Goal: Task Accomplishment & Management: Manage account settings

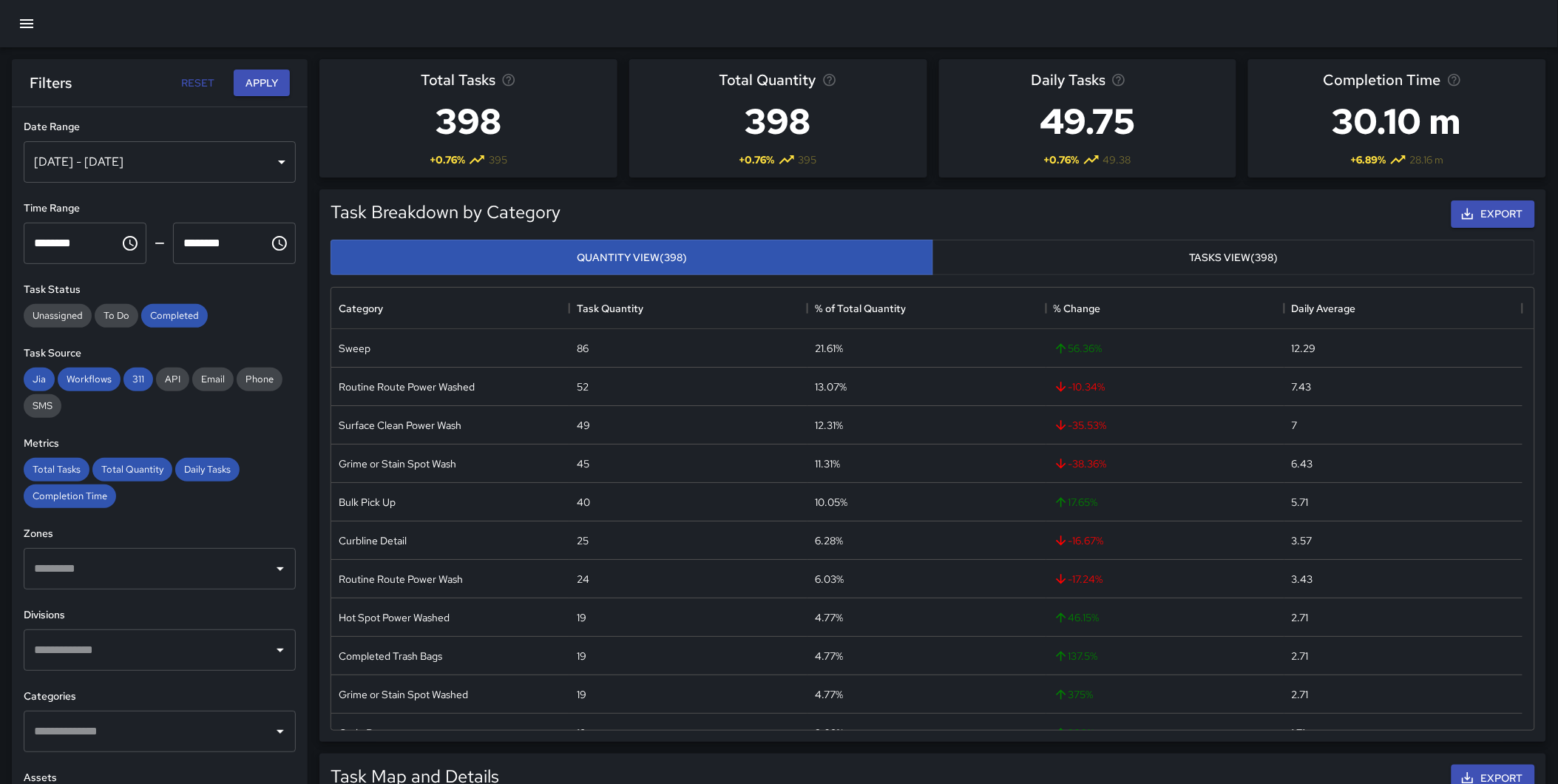
click at [24, 17] on icon "button" at bounding box center [27, 23] width 18 height 18
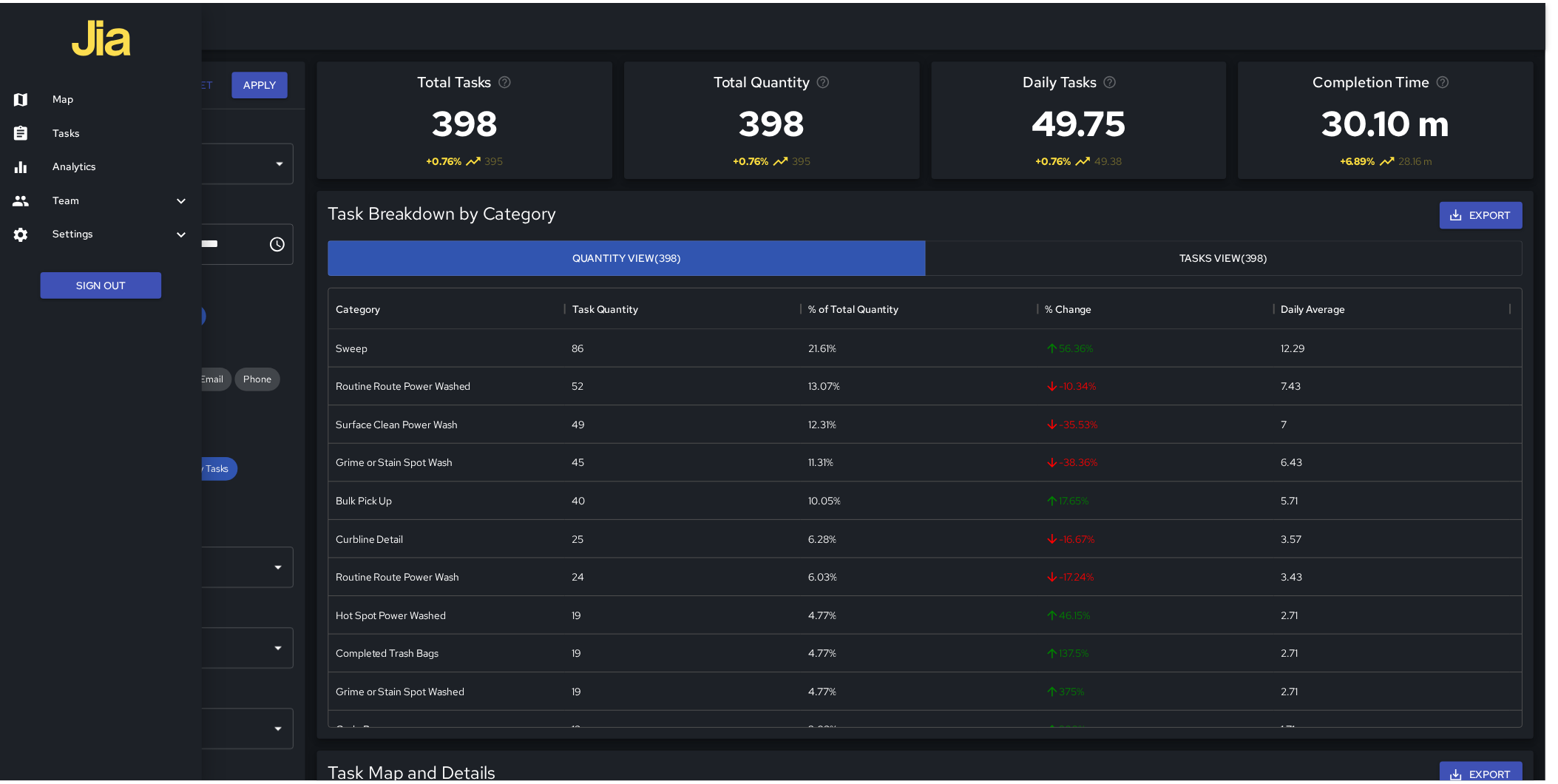
scroll to position [13, 12]
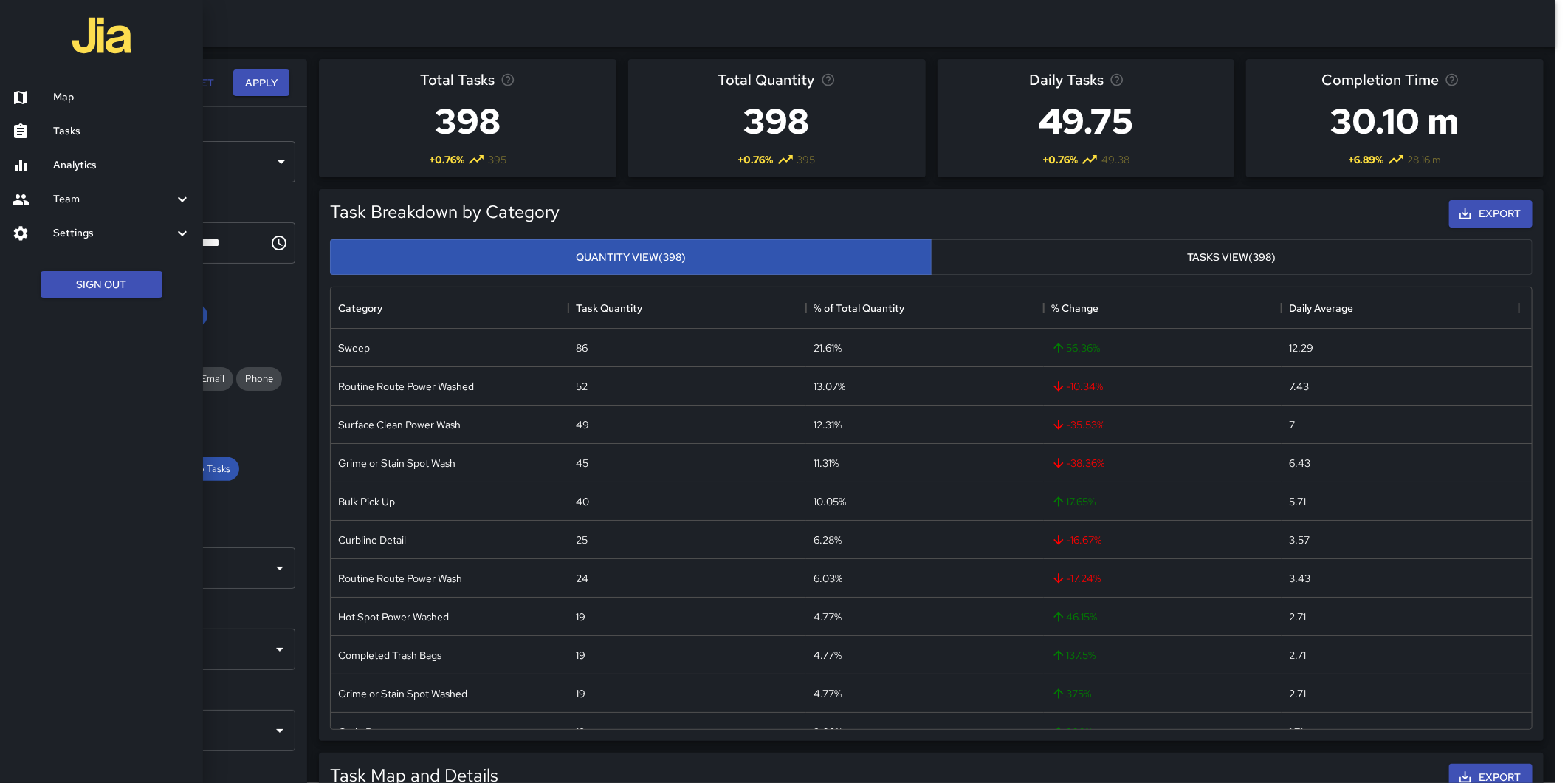
click at [80, 130] on h6 "Tasks" at bounding box center [122, 131] width 138 height 16
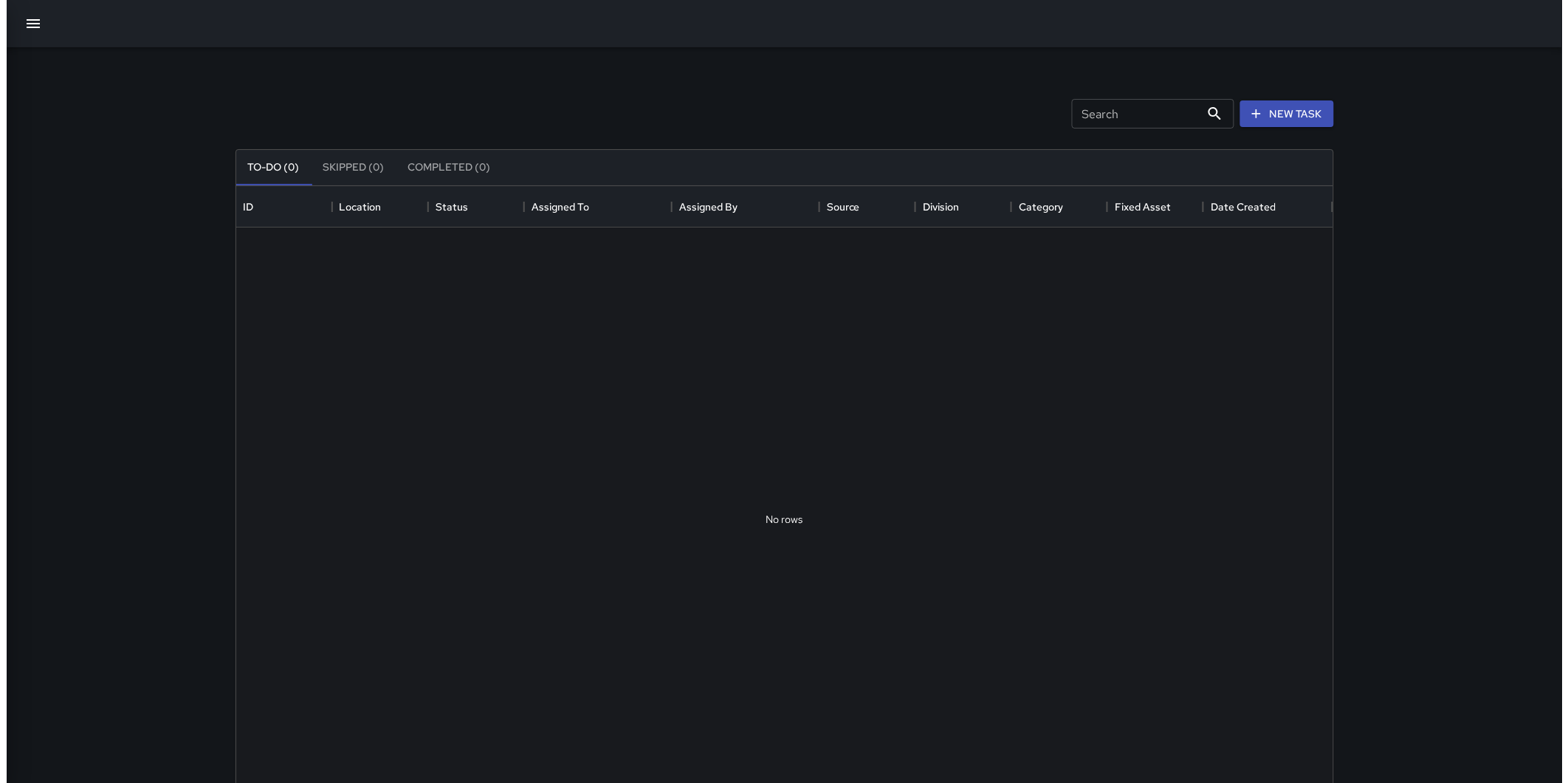
scroll to position [613, 1084]
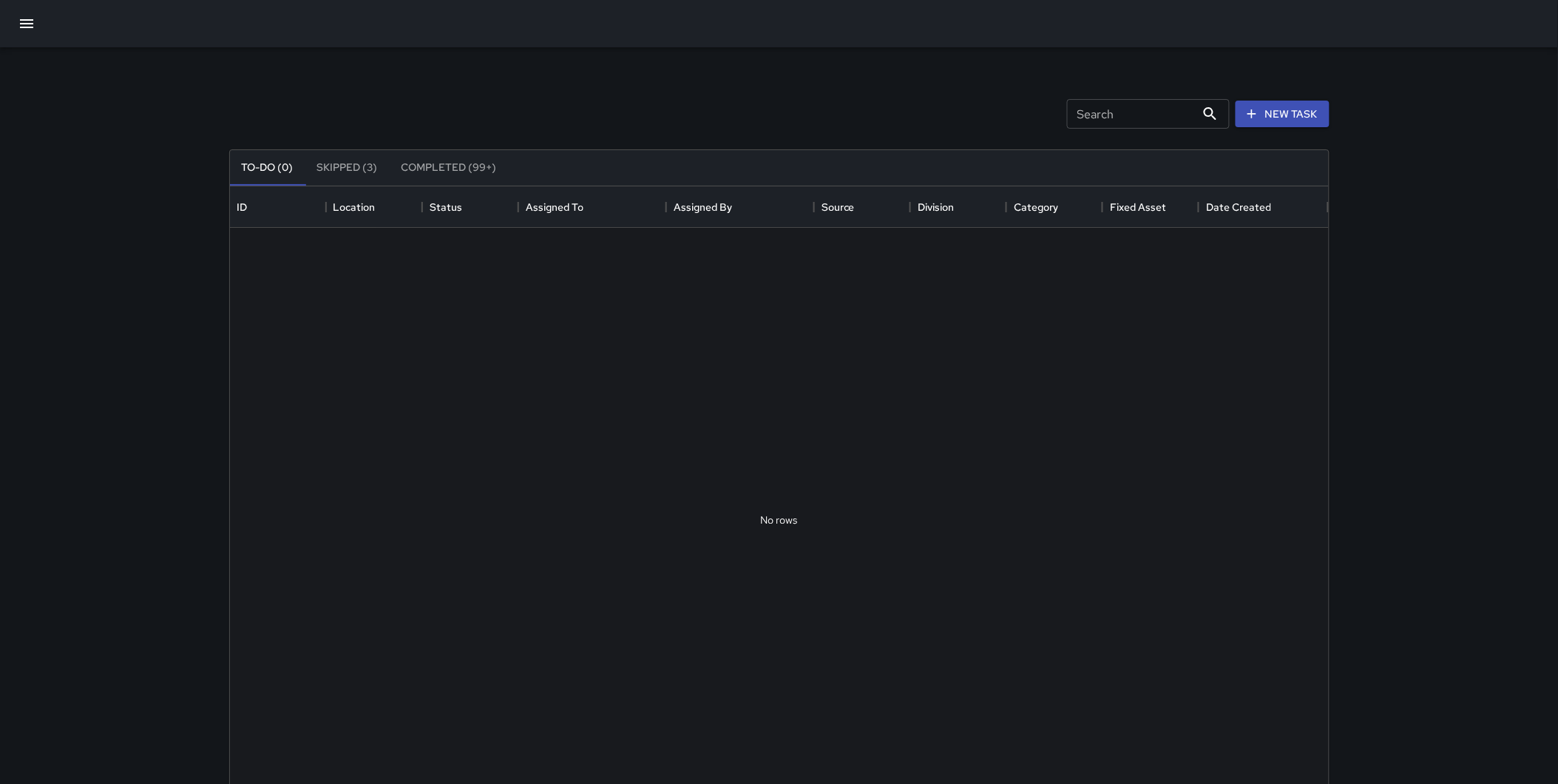
click at [30, 19] on icon "button" at bounding box center [26, 23] width 13 height 9
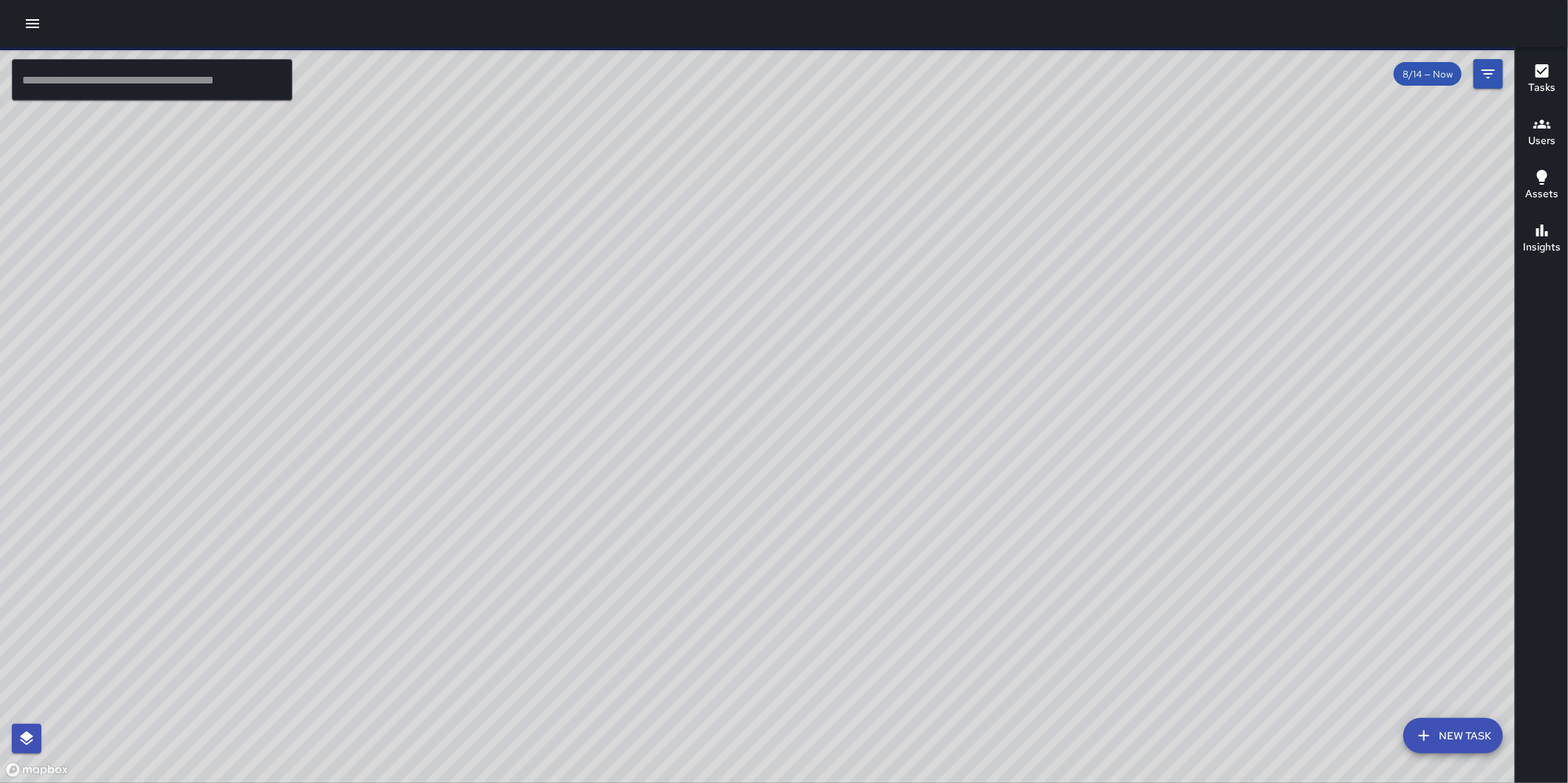
click at [32, 27] on icon "button" at bounding box center [32, 23] width 13 height 9
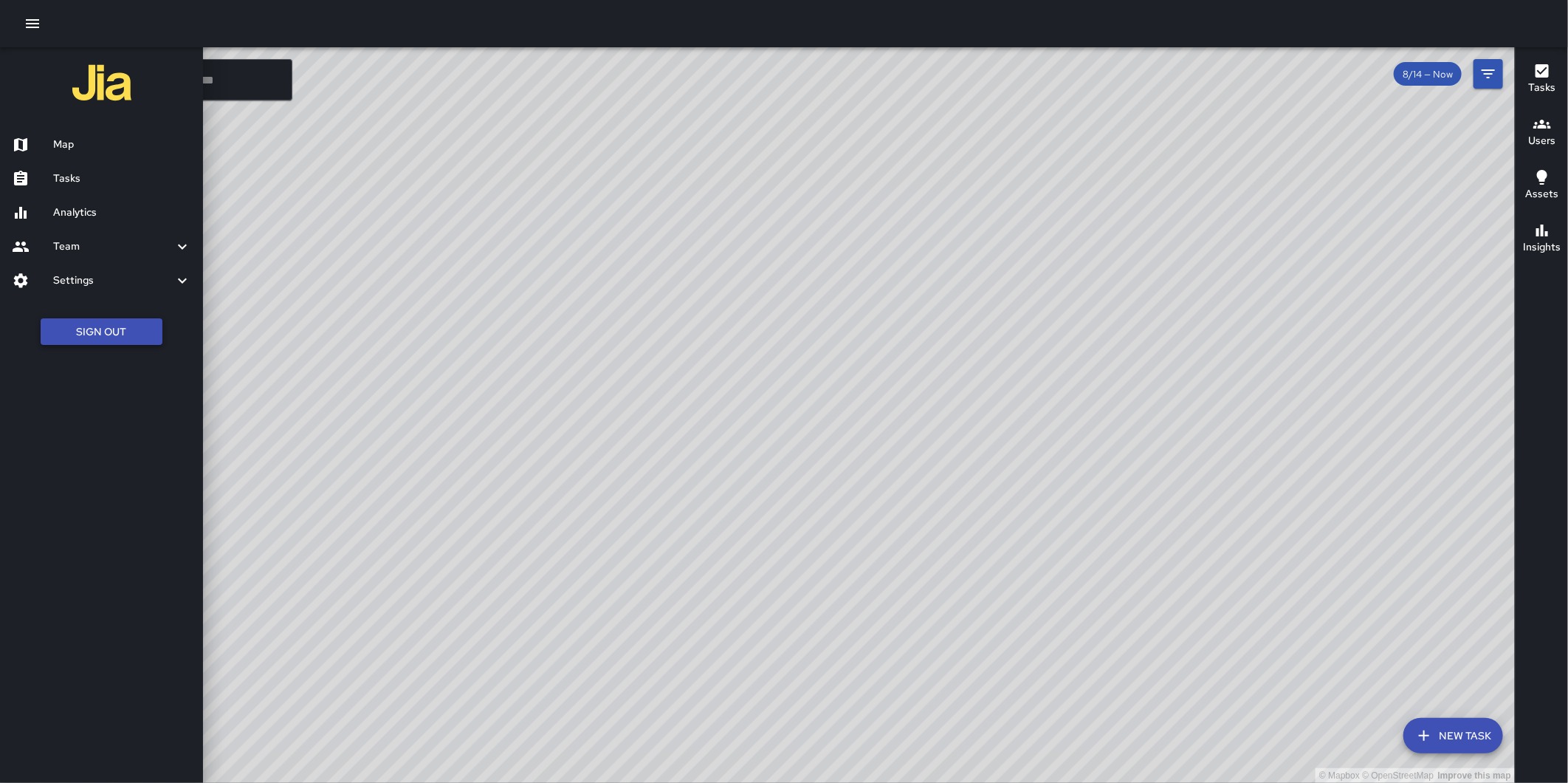
click at [118, 327] on button "Sign Out" at bounding box center [101, 332] width 122 height 27
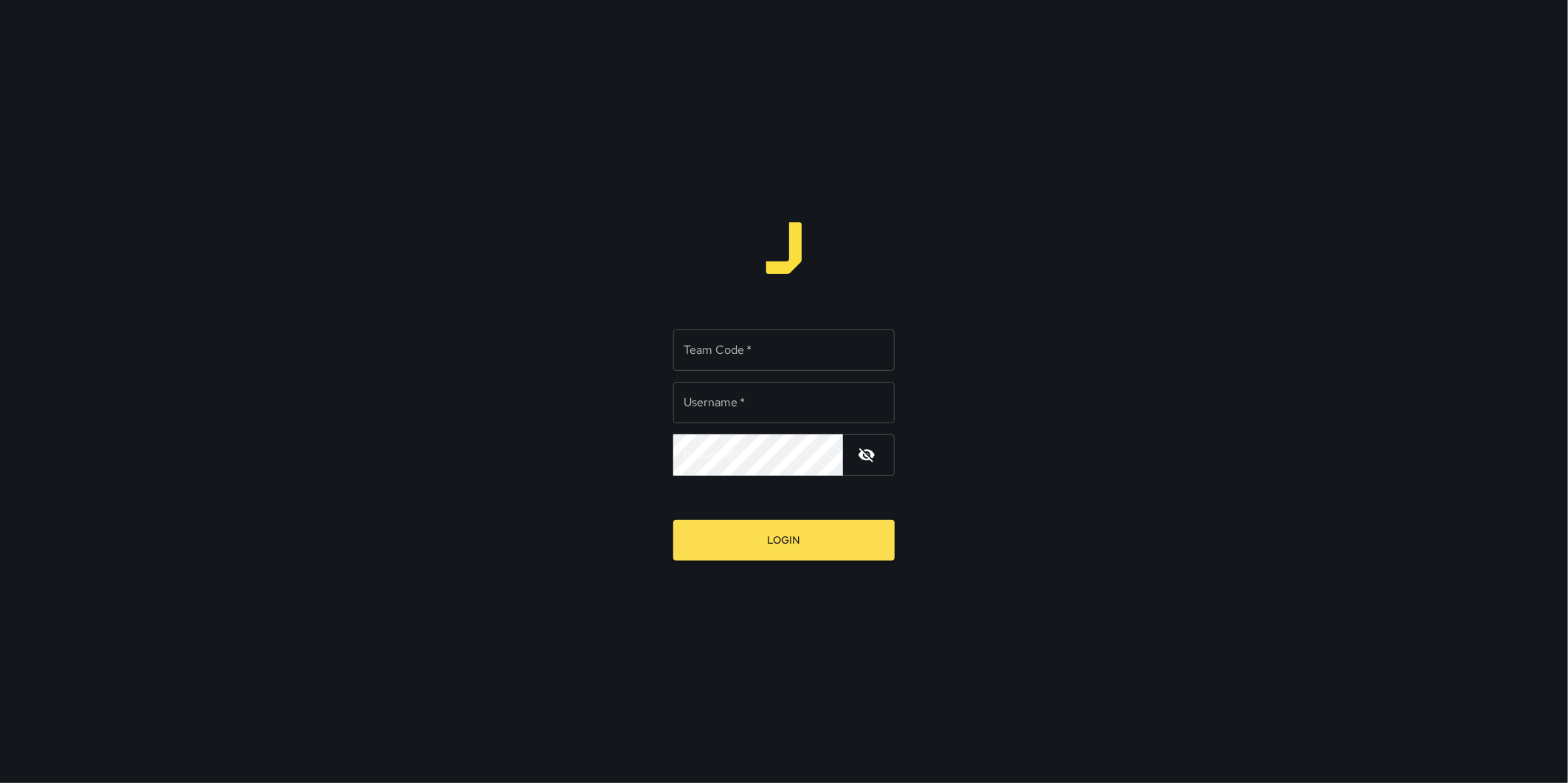
type input "**********"
click at [808, 367] on input "Team Code   *" at bounding box center [784, 350] width 221 height 41
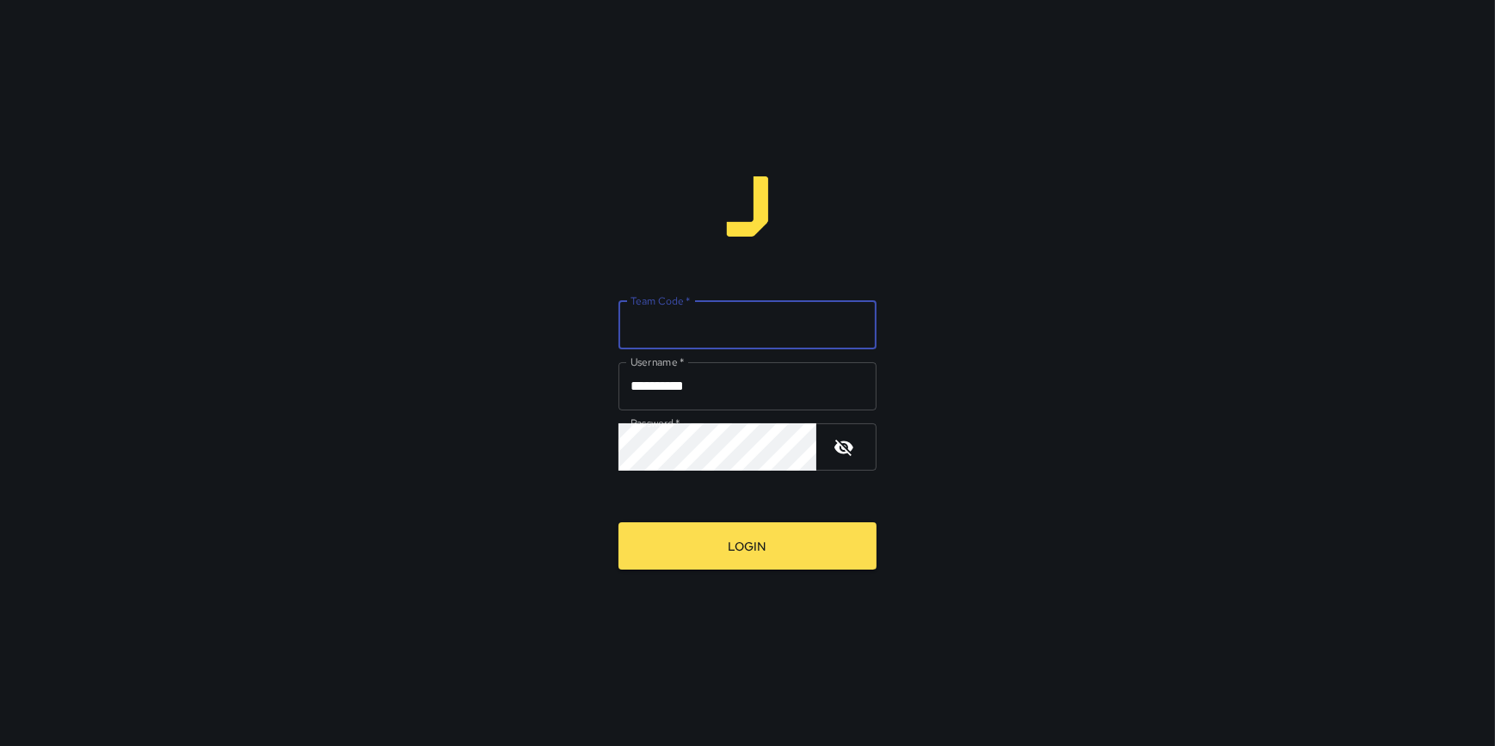
click at [674, 329] on input "Team Code   *" at bounding box center [747, 325] width 258 height 48
drag, startPoint x: 674, startPoint y: 329, endPoint x: 600, endPoint y: 327, distance: 74.0
click at [600, 327] on div "**********" at bounding box center [747, 373] width 1495 height 746
type input "*****"
click at [618, 522] on button "Login" at bounding box center [747, 545] width 258 height 47
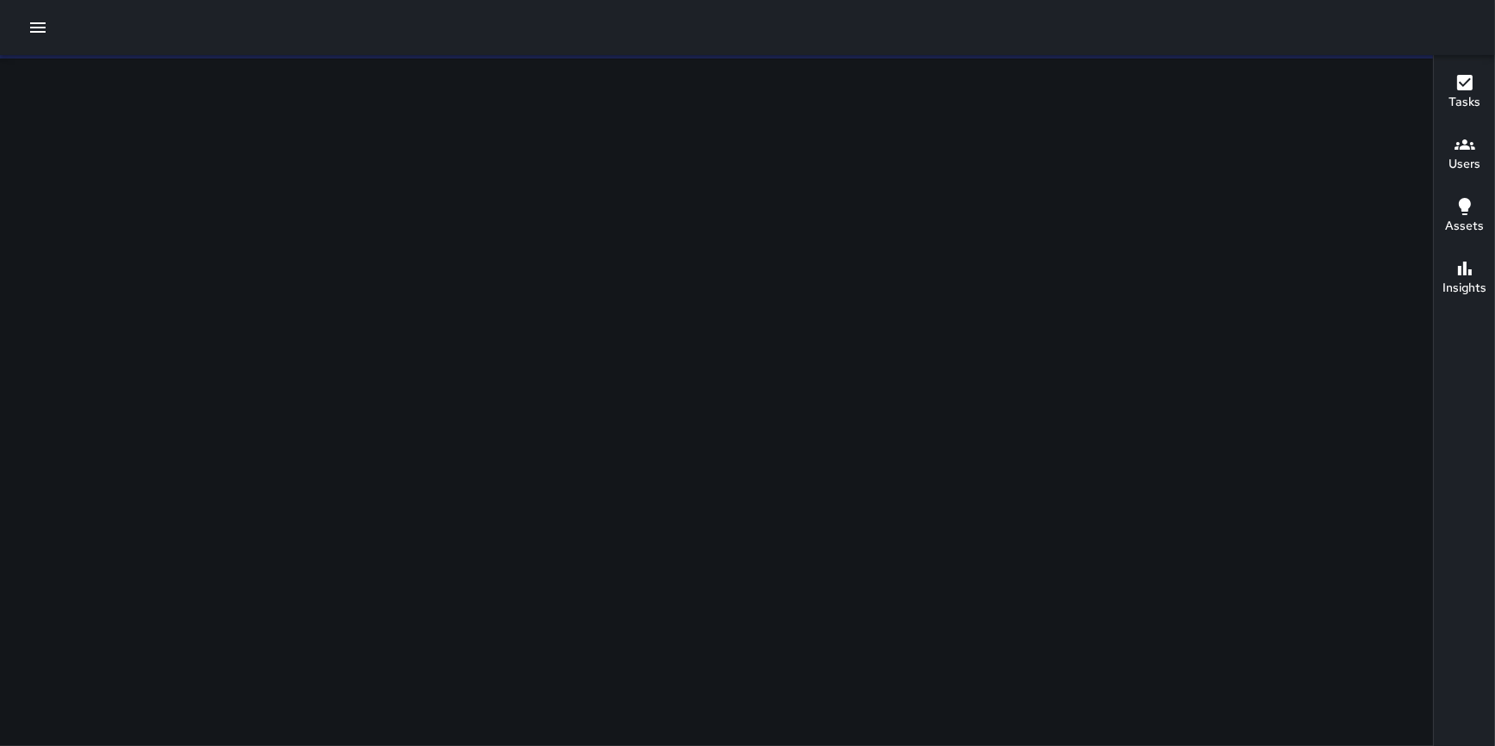
click at [39, 28] on icon "button" at bounding box center [38, 27] width 21 height 21
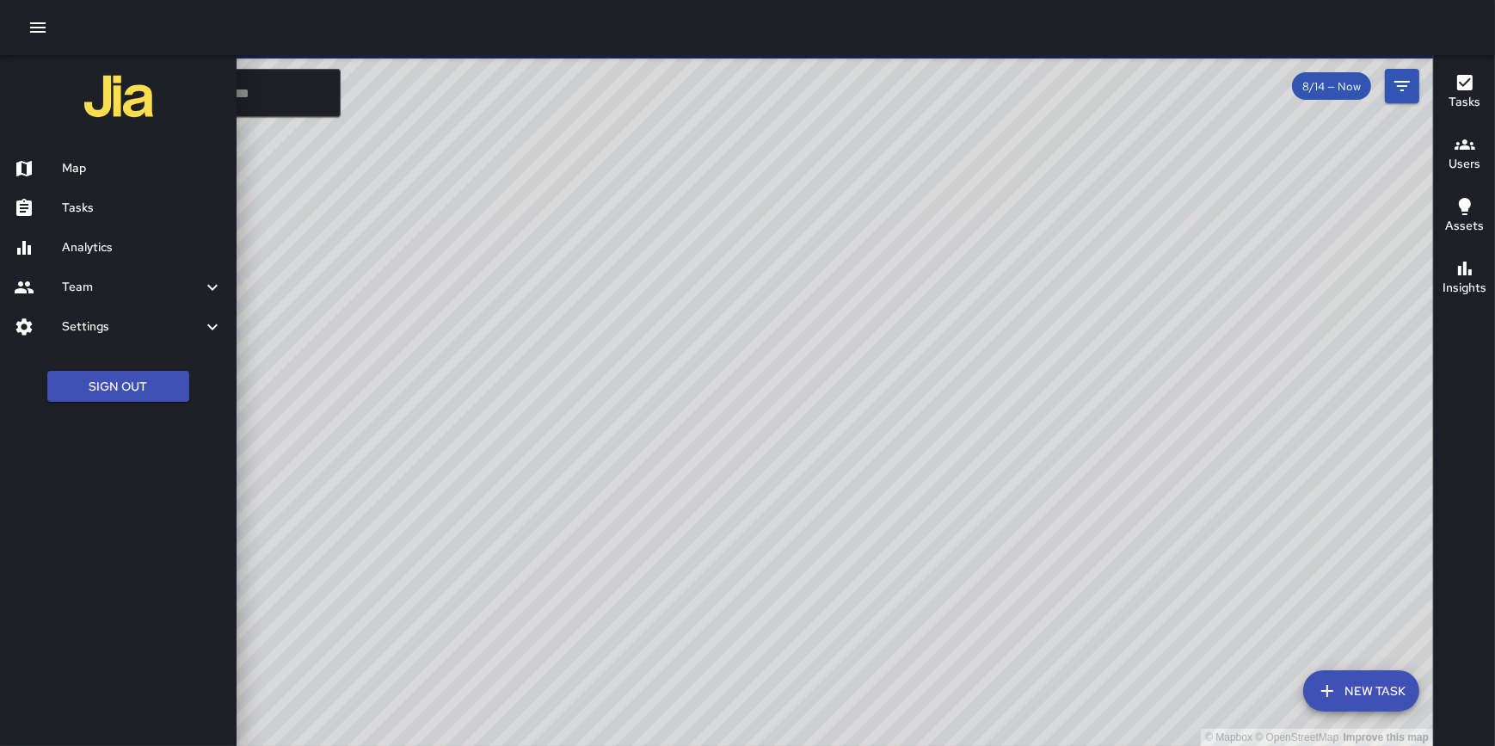
click at [120, 331] on h6 "Settings" at bounding box center [132, 326] width 140 height 19
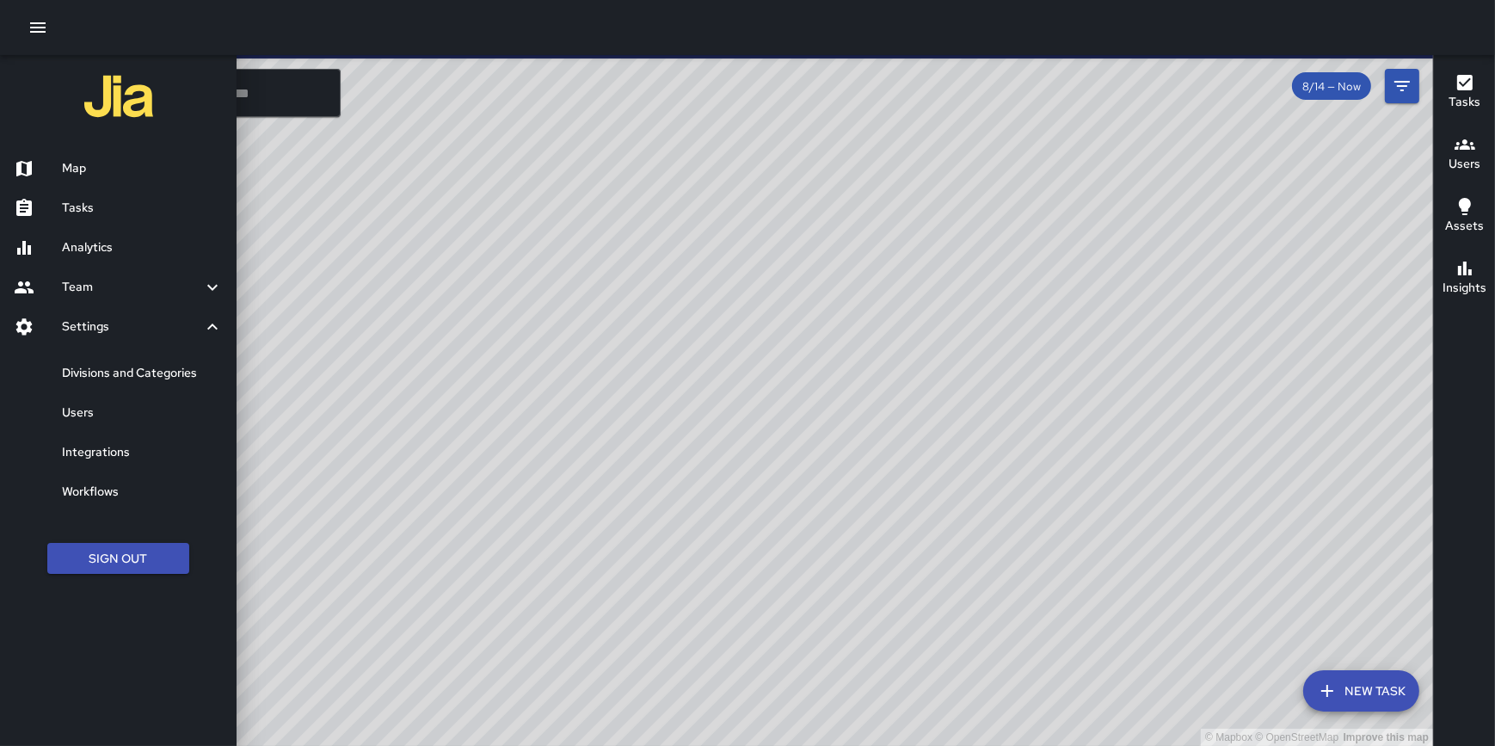
click at [136, 385] on link "Divisions and Categories" at bounding box center [118, 374] width 237 height 40
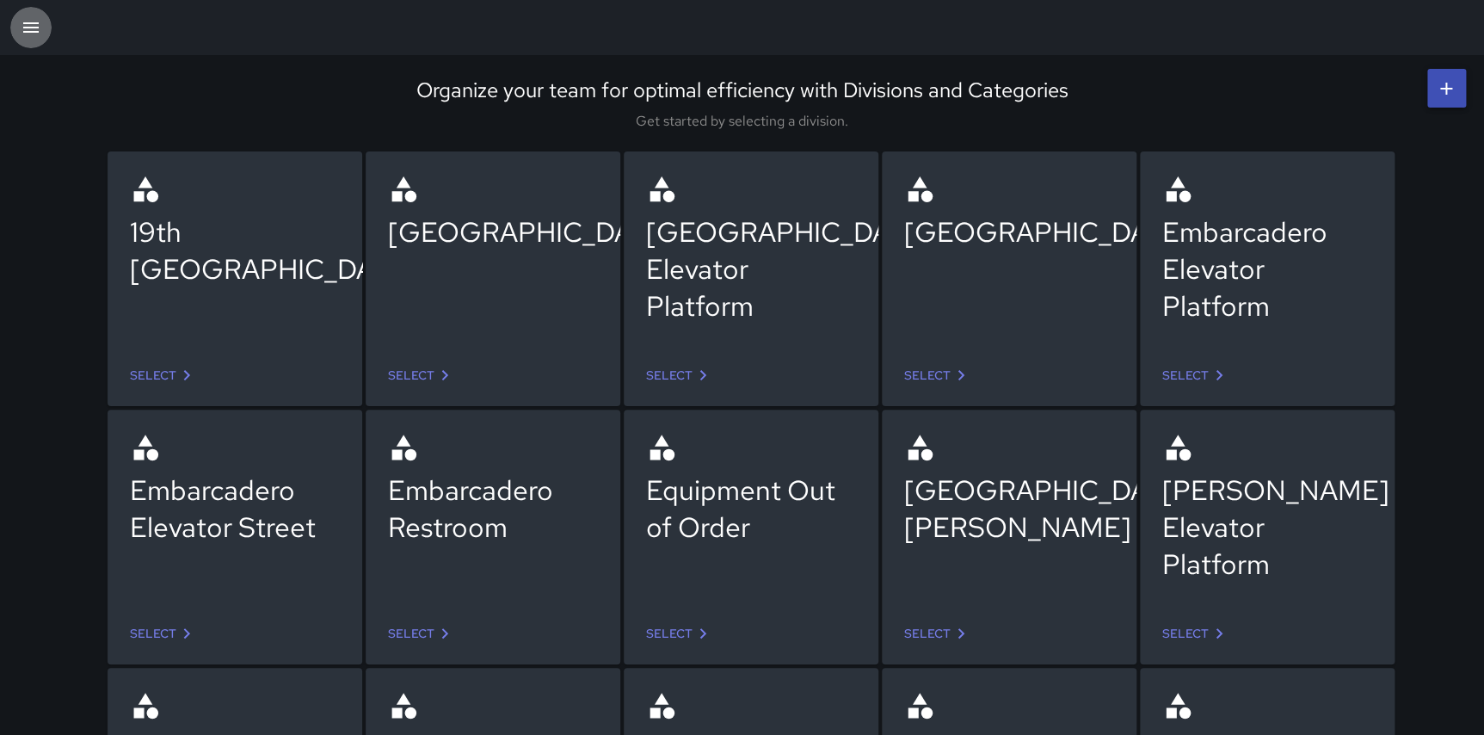
click at [18, 28] on button "button" at bounding box center [30, 27] width 41 height 41
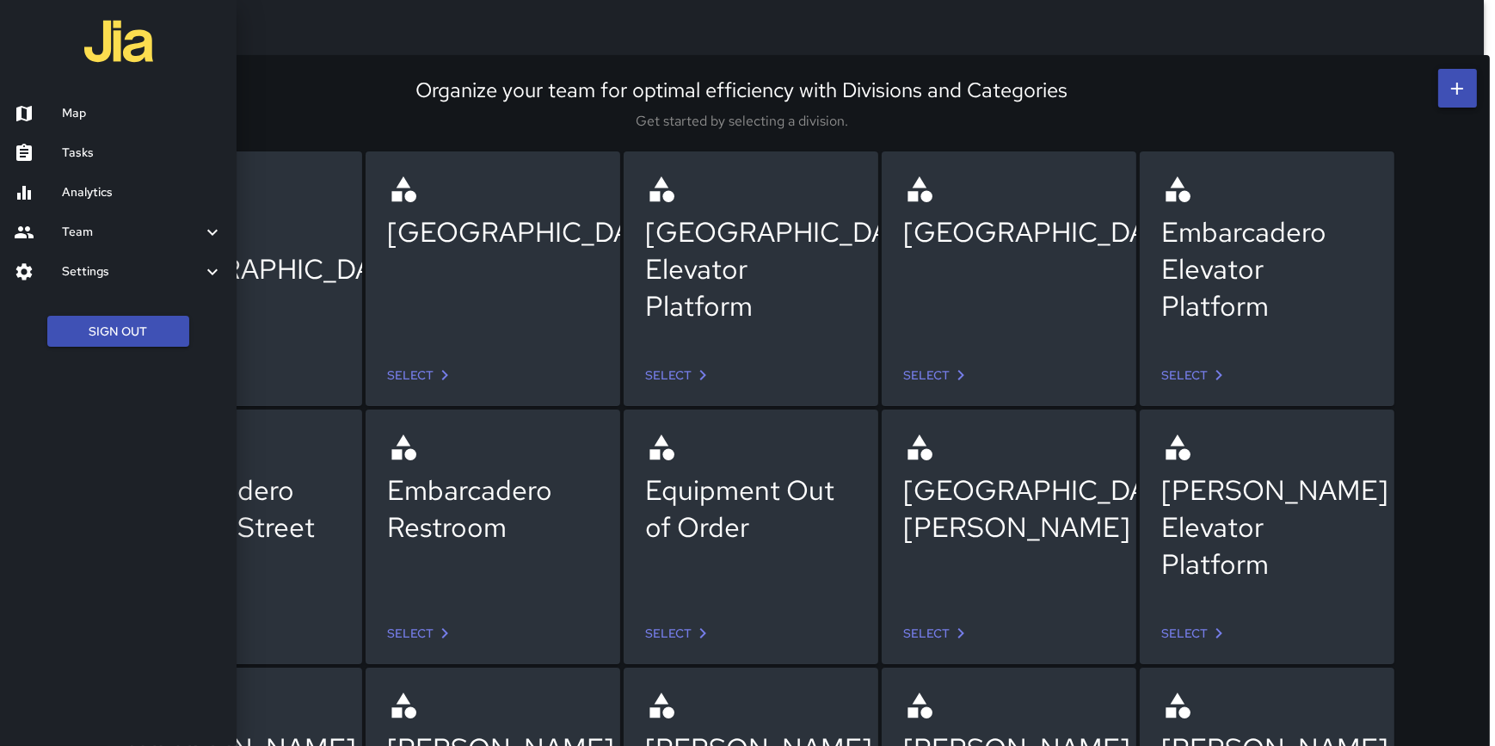
click at [102, 292] on ul "Map Tasks Analytics Team Leaderboard Settings Divisions and Categories Users In…" at bounding box center [118, 193] width 237 height 212
click at [96, 262] on h6 "Settings" at bounding box center [132, 271] width 140 height 19
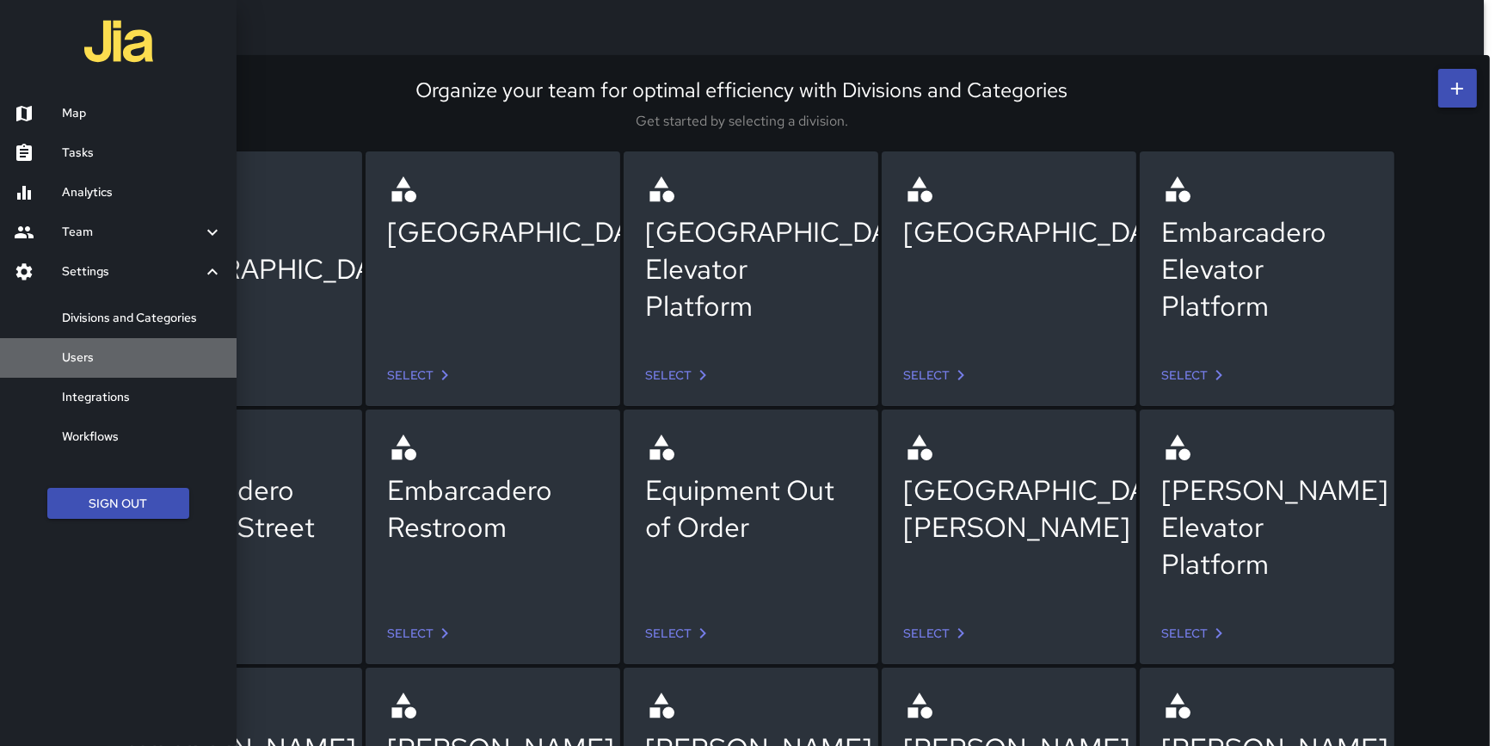
click at [92, 349] on h6 "Users" at bounding box center [142, 357] width 161 height 19
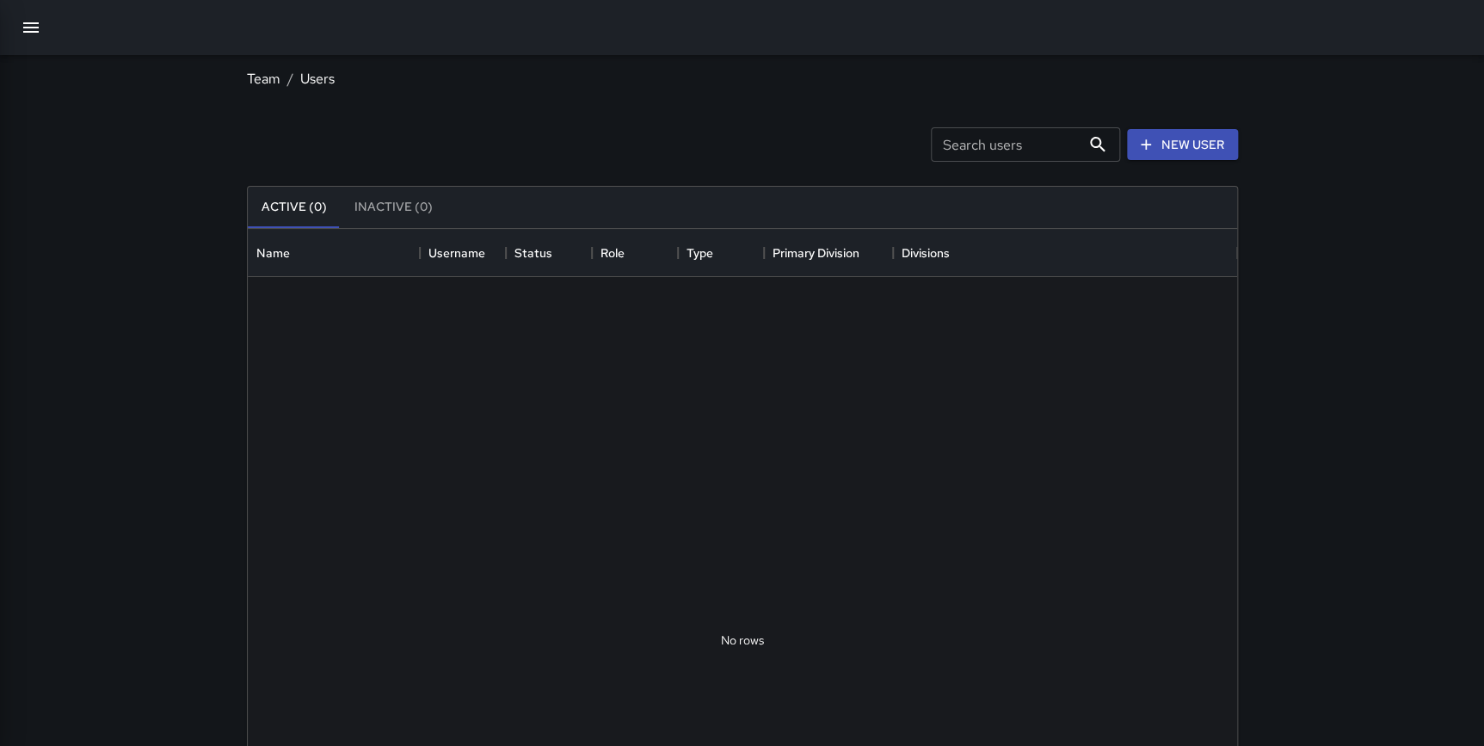
scroll to position [762, 977]
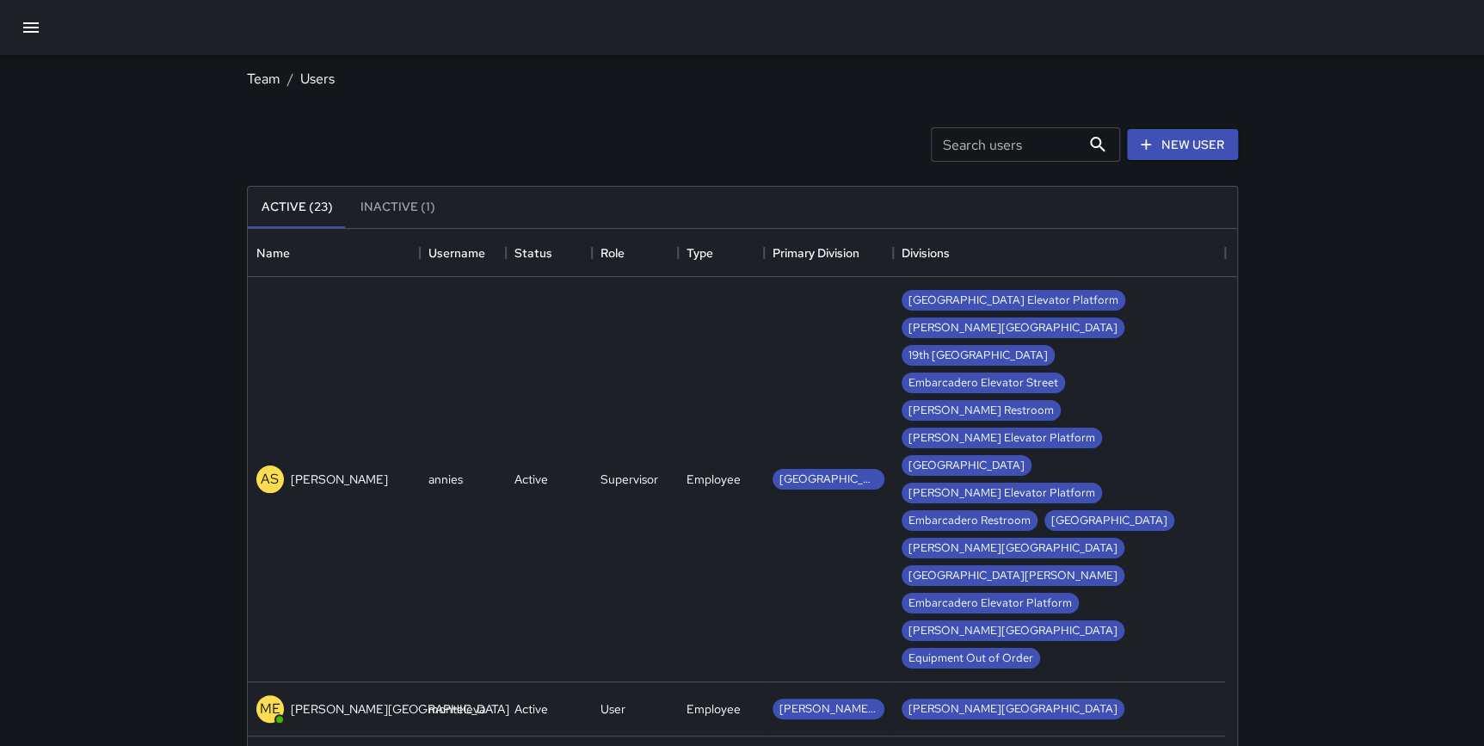
click at [979, 144] on input "Search users" at bounding box center [1006, 144] width 150 height 34
click at [973, 148] on div "Search users Search users" at bounding box center [1025, 144] width 189 height 34
click at [975, 140] on input "Search users" at bounding box center [1006, 144] width 150 height 34
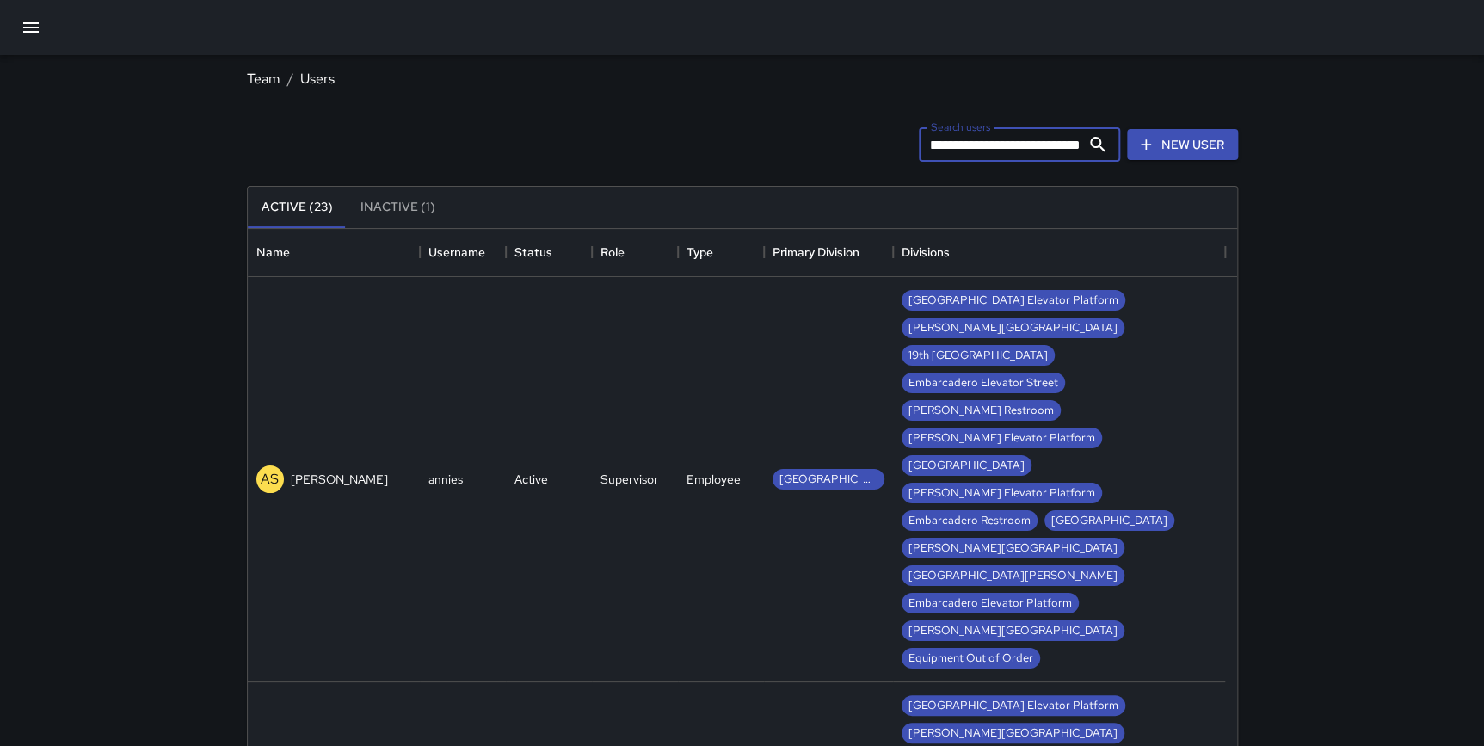
type input "**********"
drag, startPoint x: 1080, startPoint y: 144, endPoint x: 920, endPoint y: 150, distance: 159.2
click at [920, 150] on input "**********" at bounding box center [1000, 144] width 162 height 34
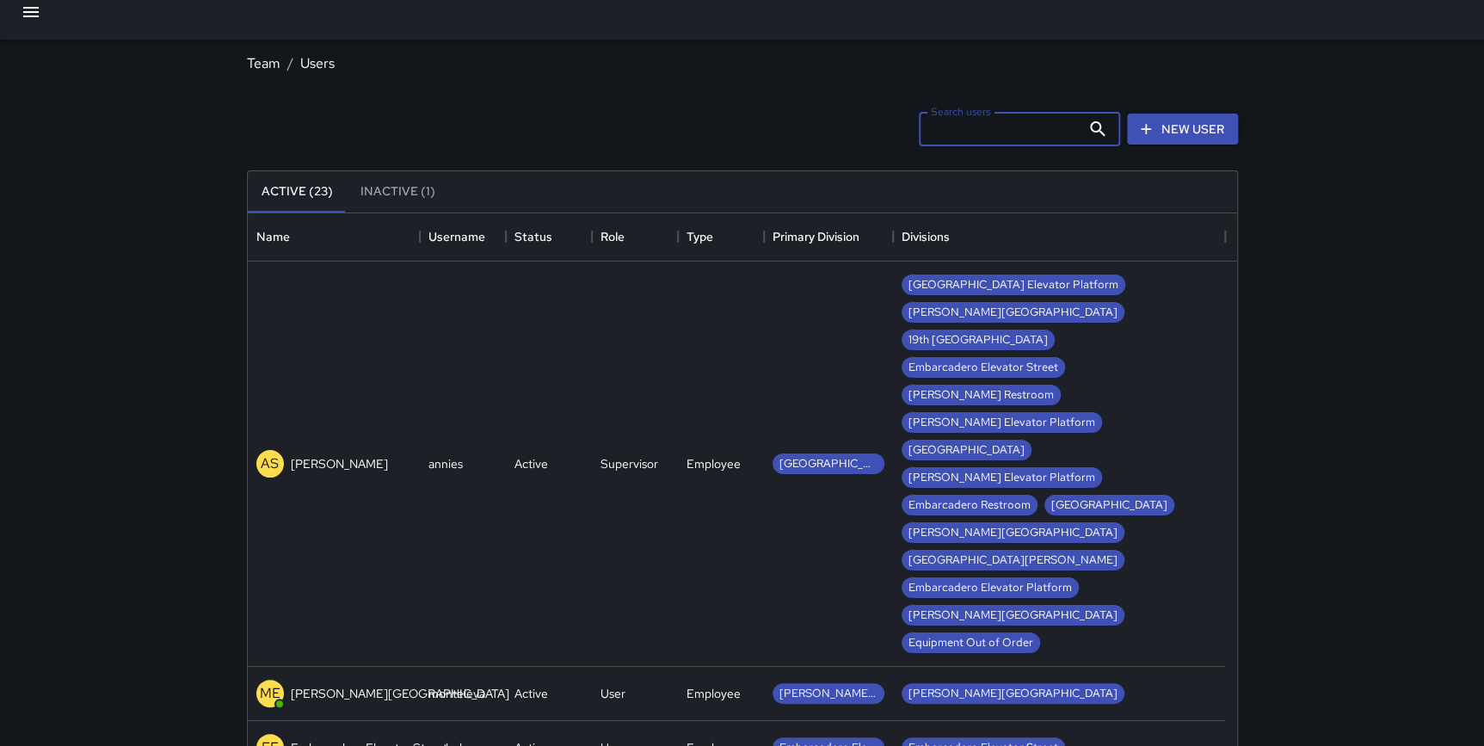
scroll to position [17, 0]
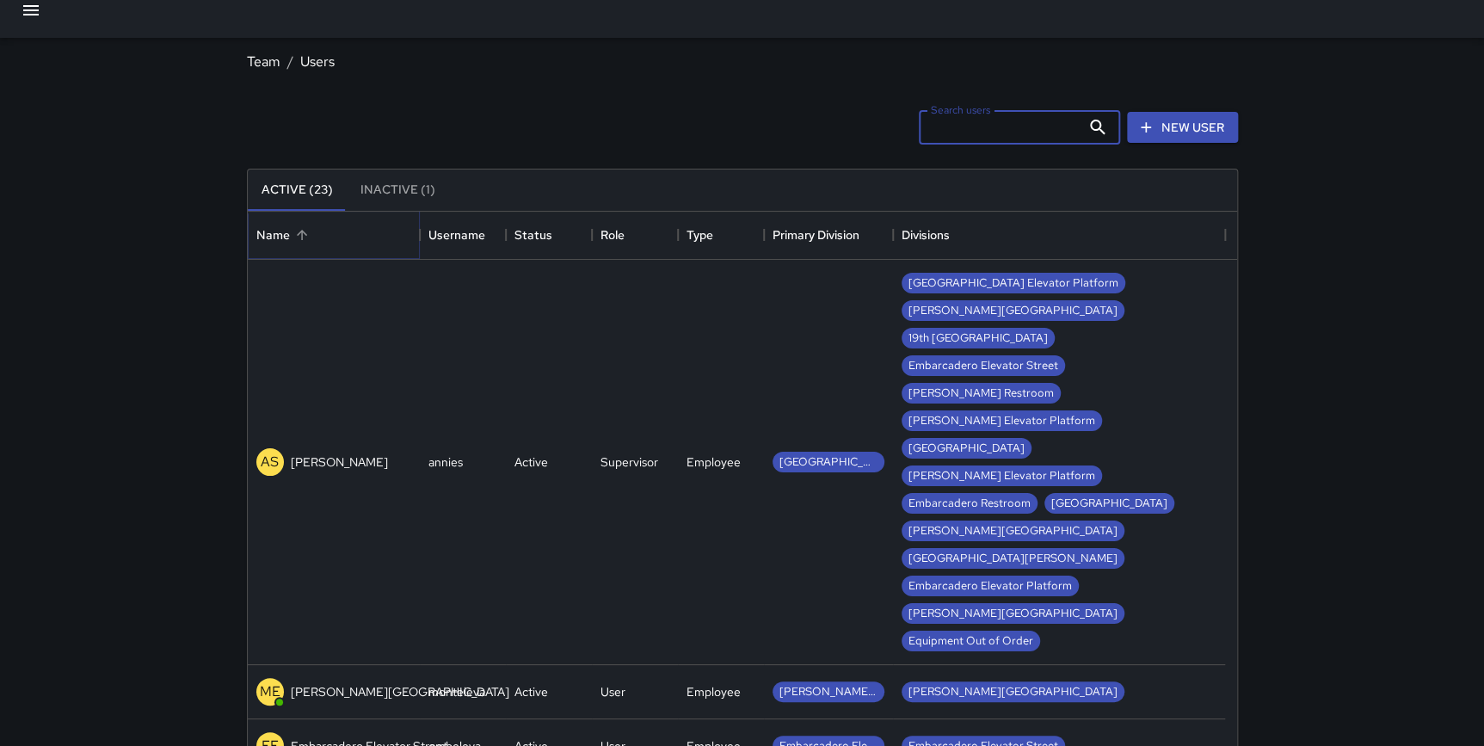
click at [305, 231] on icon "Sort" at bounding box center [301, 234] width 15 height 15
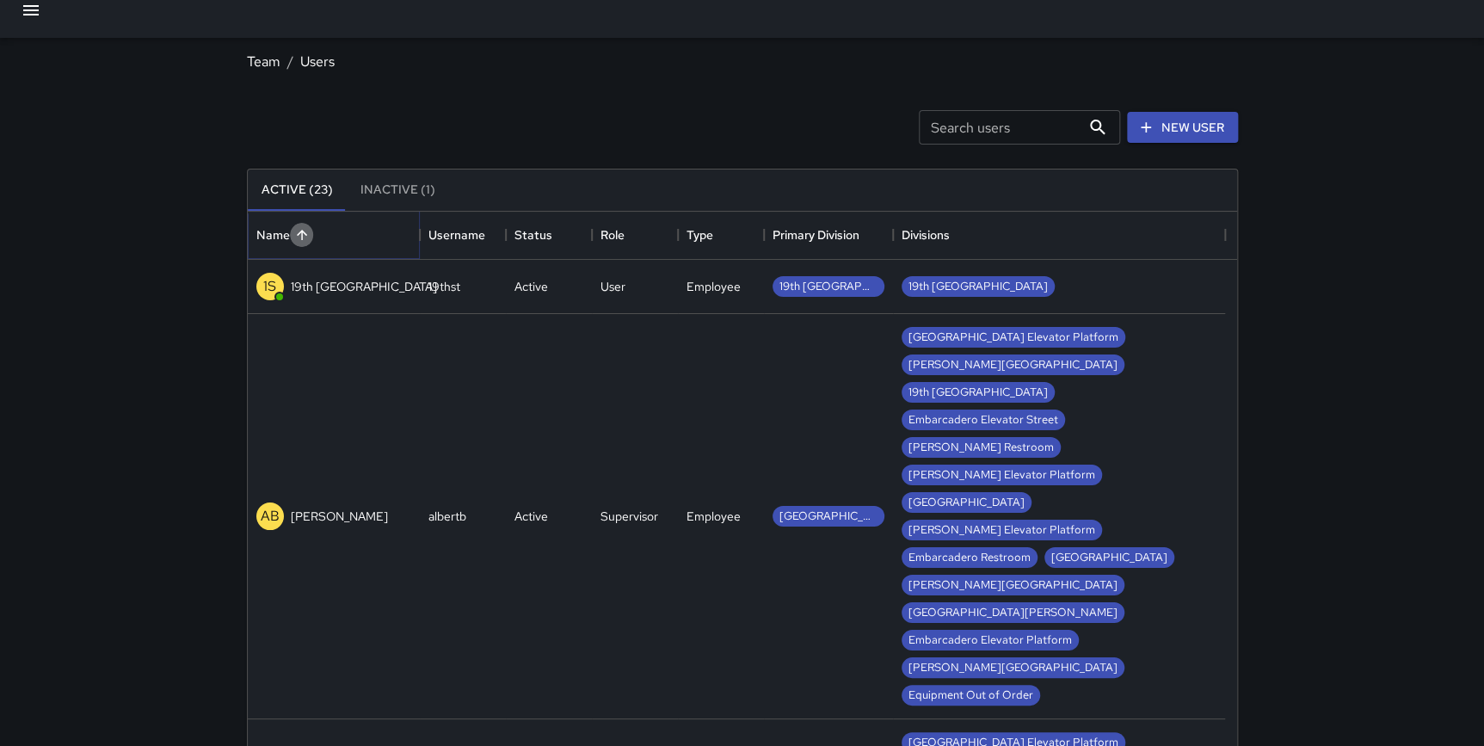
click at [305, 231] on icon "Sort" at bounding box center [301, 234] width 15 height 15
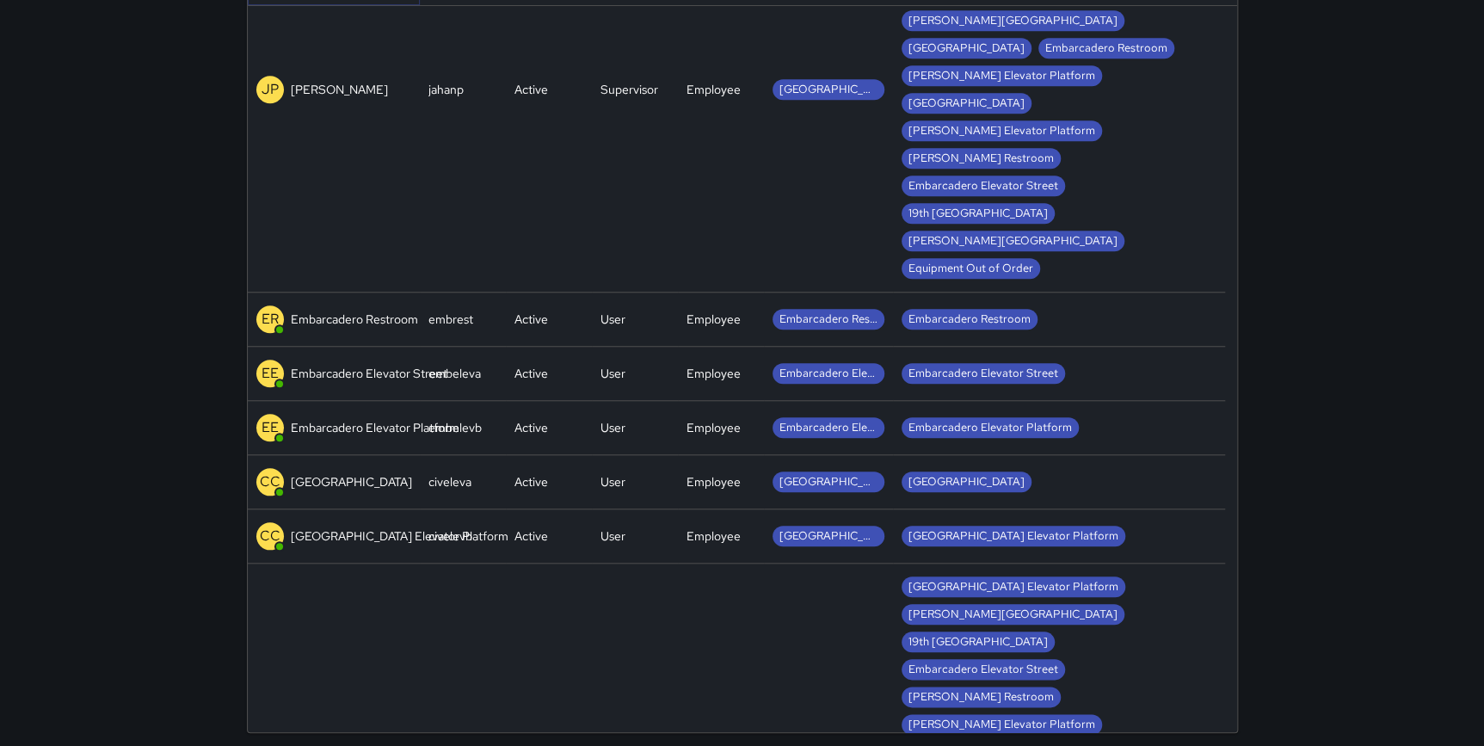
scroll to position [1280, 0]
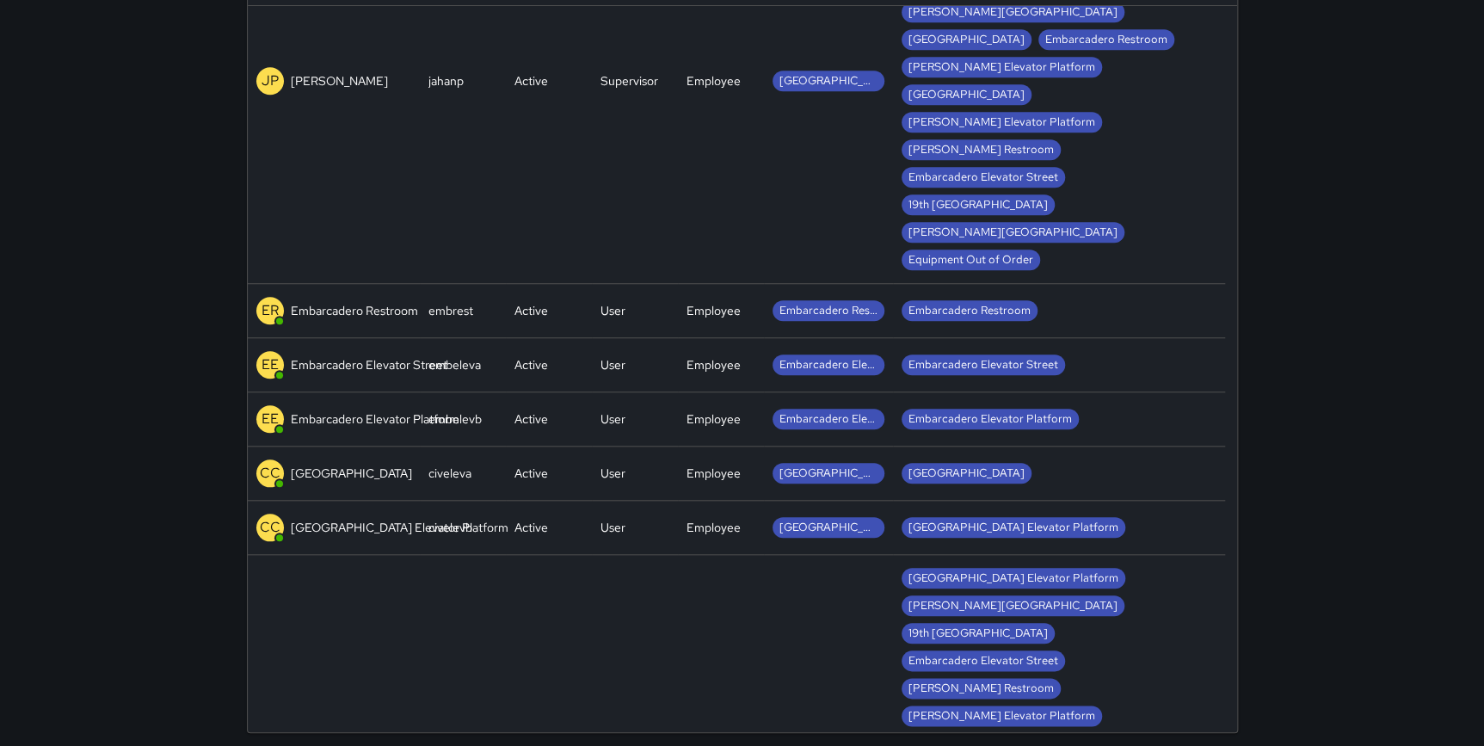
click at [357, 519] on p "[GEOGRAPHIC_DATA] Elevator Platform" at bounding box center [400, 527] width 218 height 17
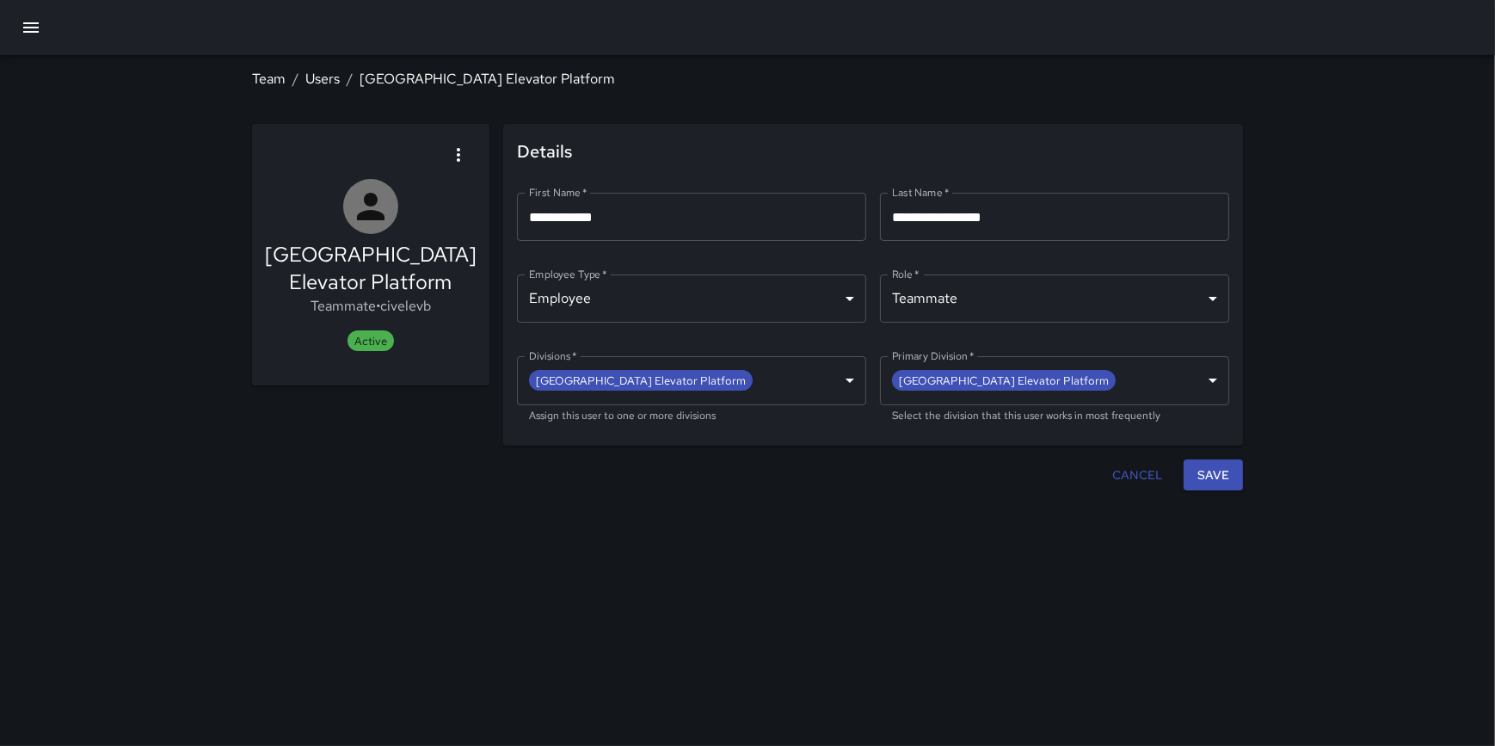
click at [453, 157] on icon "button" at bounding box center [458, 155] width 21 height 21
click at [649, 137] on div at bounding box center [747, 373] width 1495 height 746
